Goal: Information Seeking & Learning: Understand process/instructions

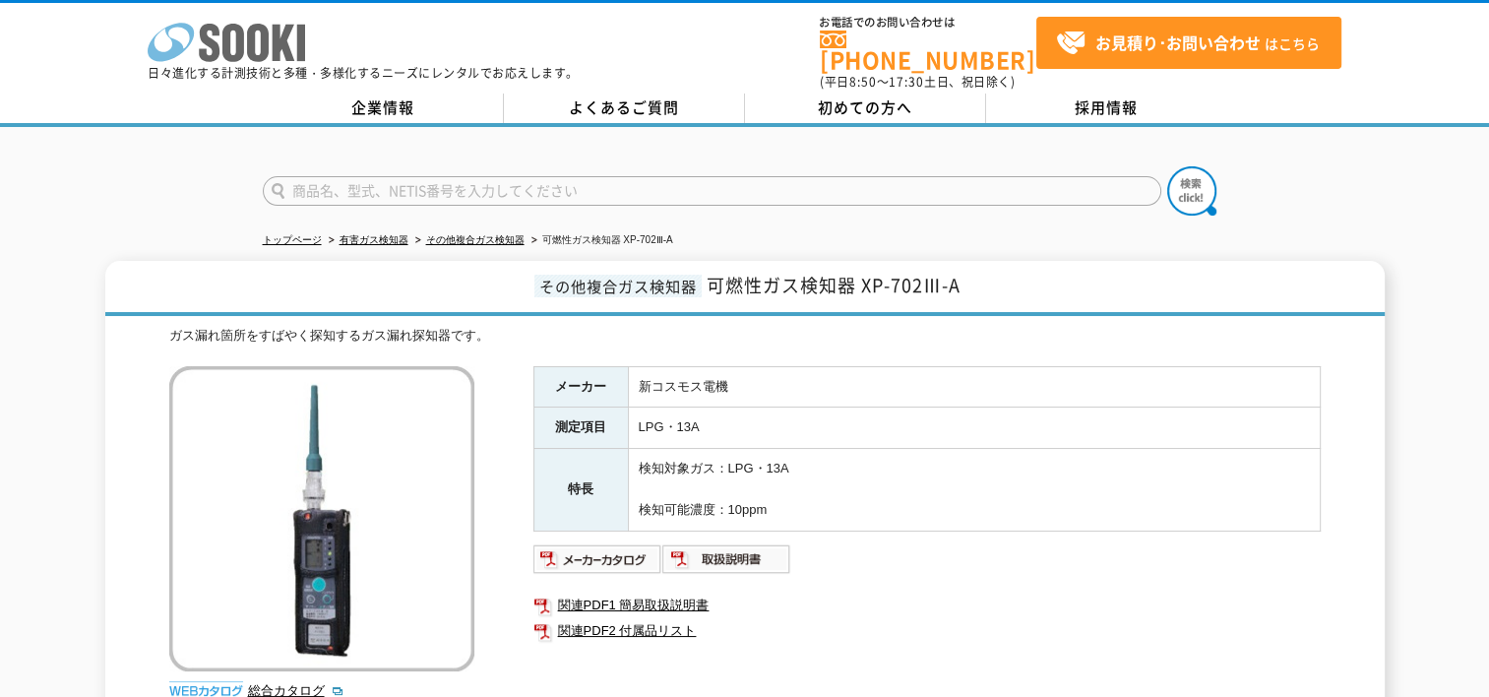
click at [263, 54] on icon at bounding box center [258, 43] width 22 height 38
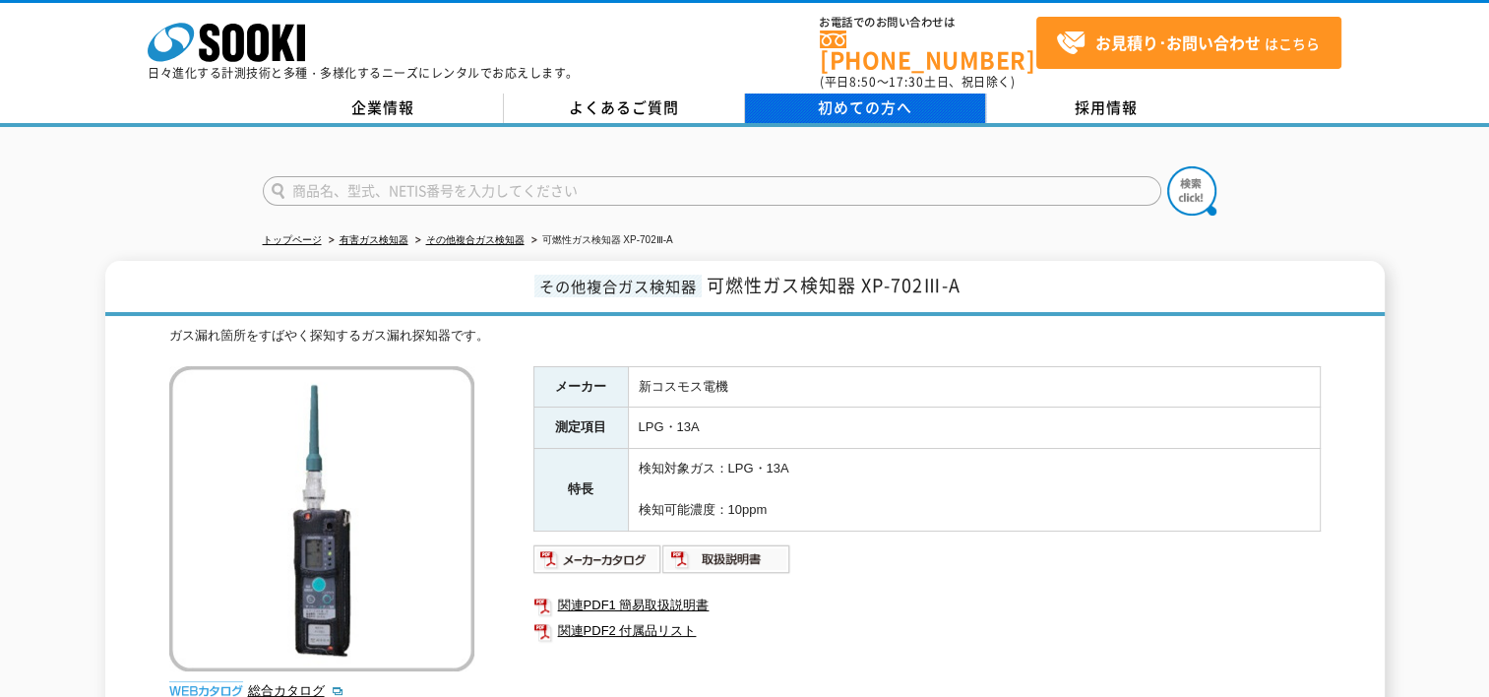
click at [848, 96] on span "初めての方へ" at bounding box center [865, 107] width 94 height 22
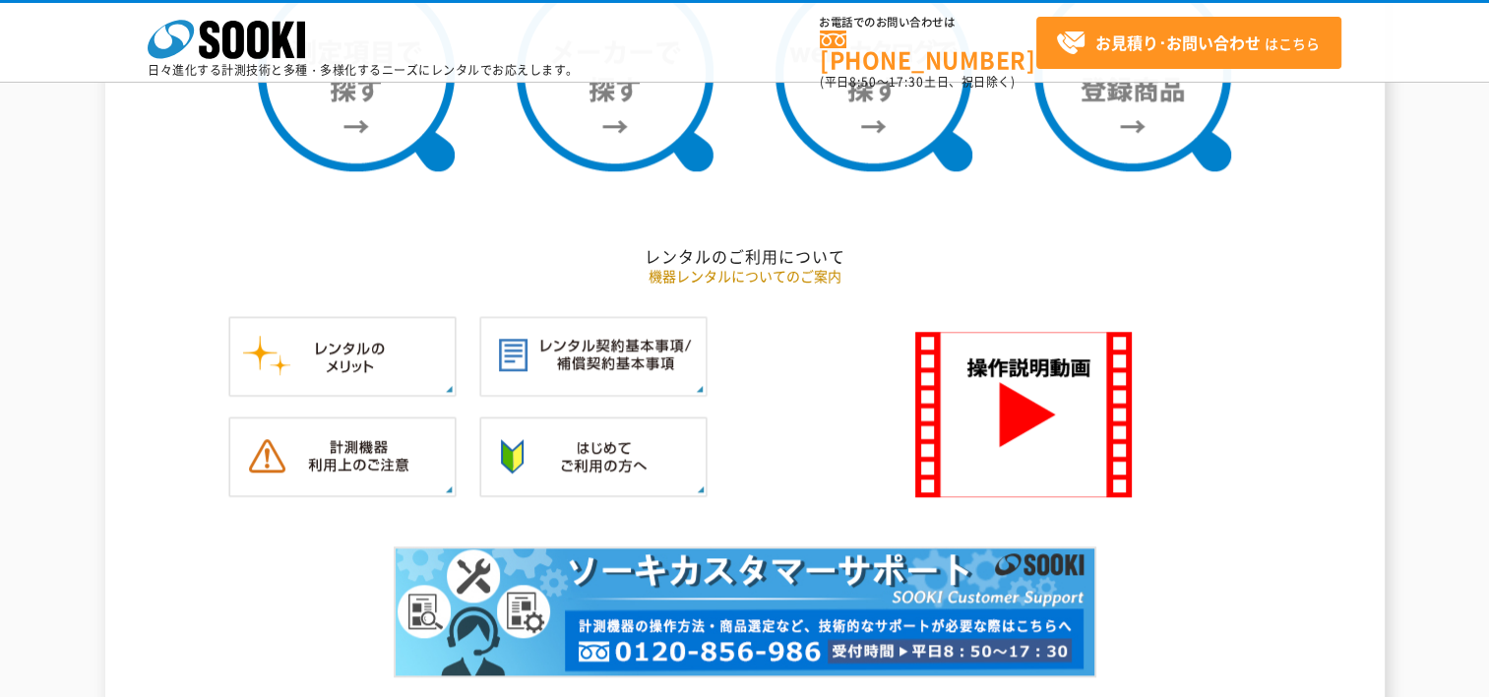
scroll to position [1969, 0]
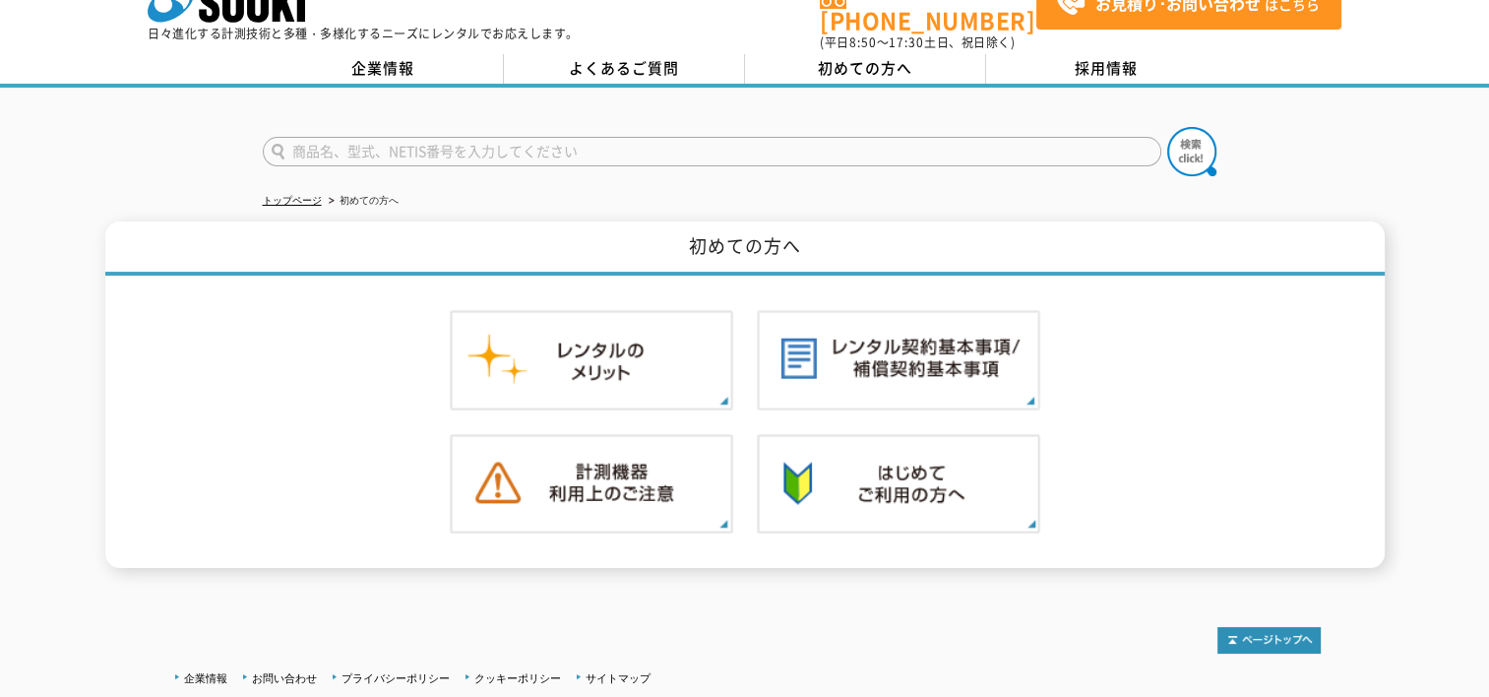
scroll to position [78, 0]
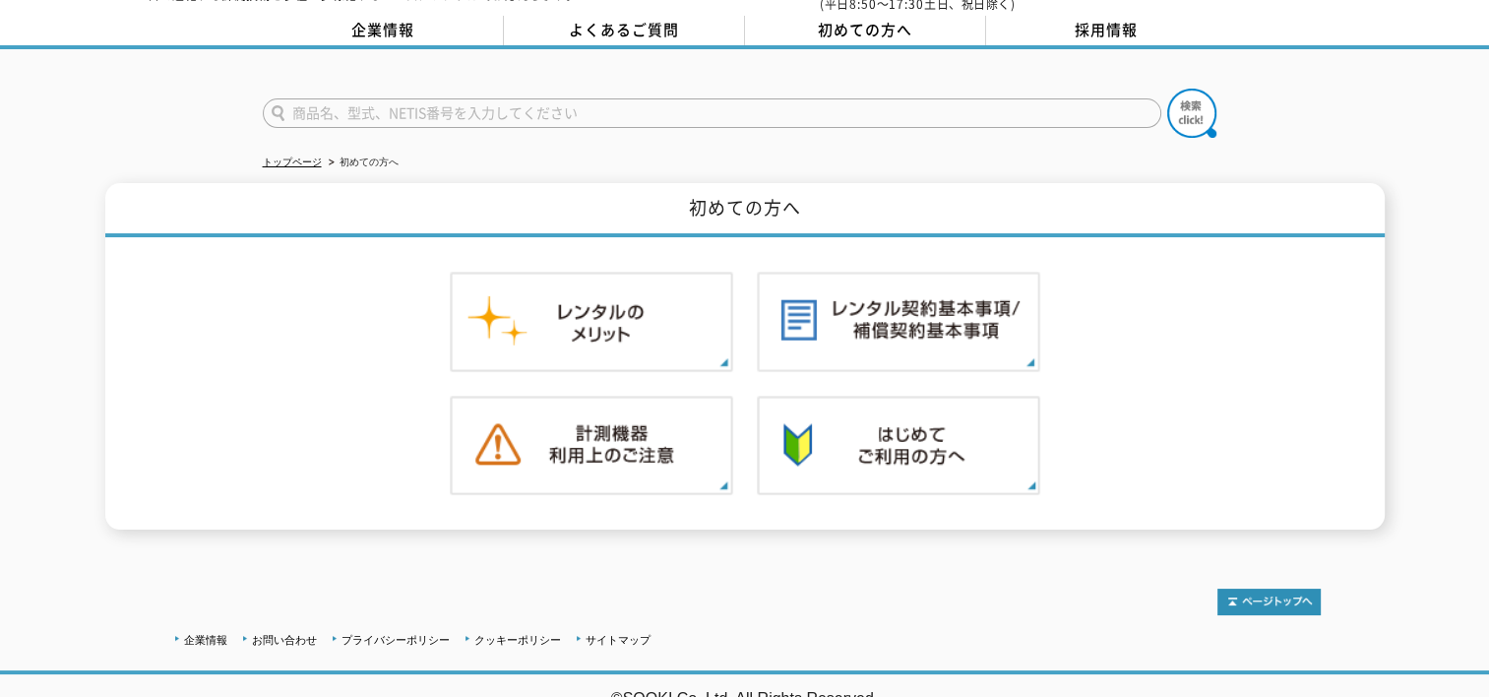
drag, startPoint x: 145, startPoint y: 330, endPoint x: 150, endPoint y: 309, distance: 21.2
